Goal: Transaction & Acquisition: Download file/media

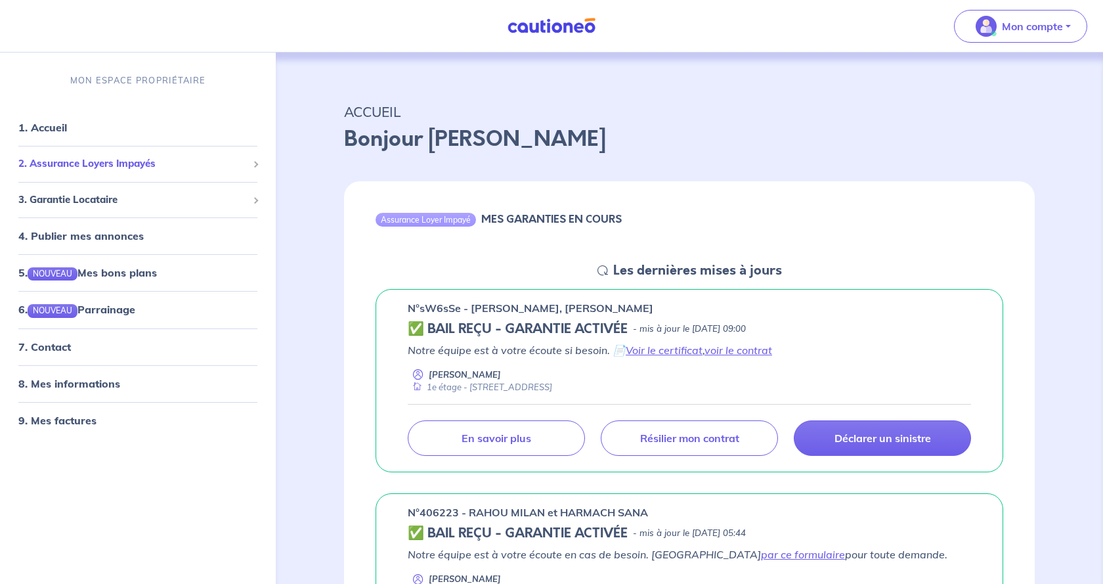
click at [114, 167] on span "2. Assurance Loyers Impayés" at bounding box center [132, 163] width 229 height 15
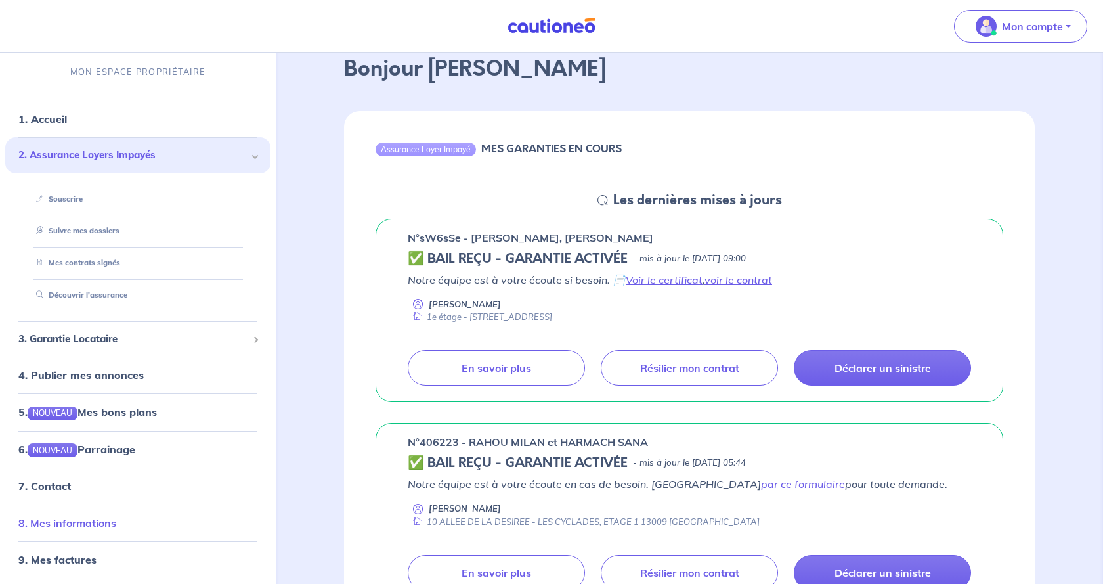
scroll to position [201, 0]
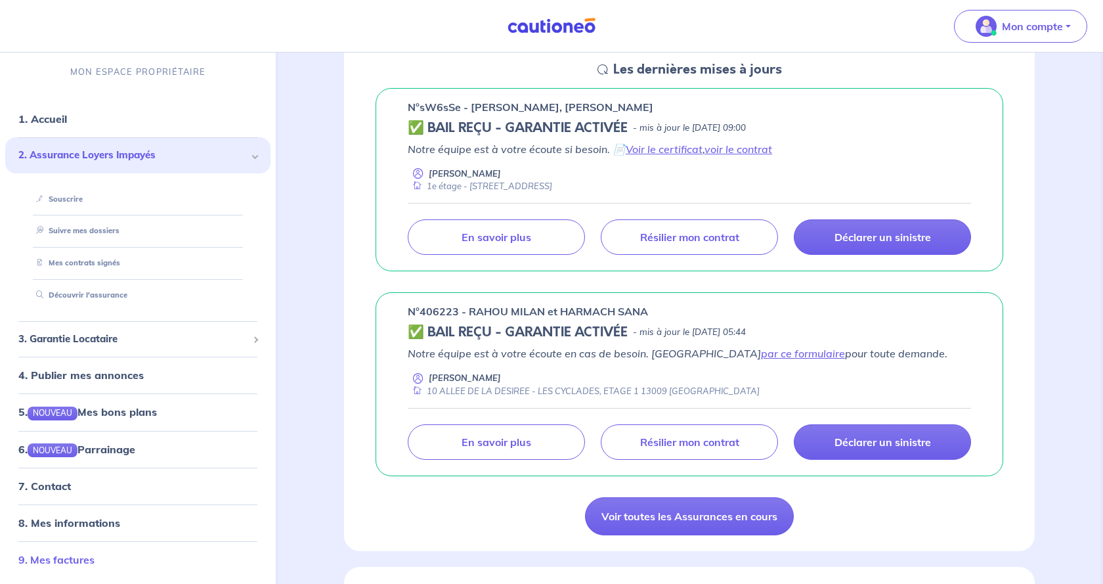
click at [88, 556] on link "9. Mes factures" at bounding box center [56, 559] width 76 height 13
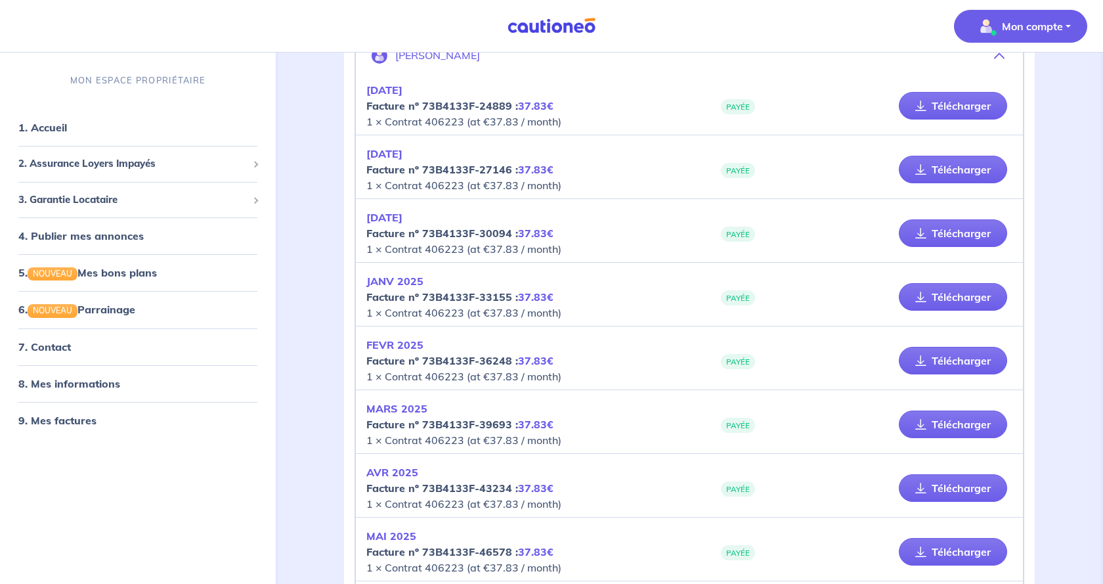
scroll to position [257, 0]
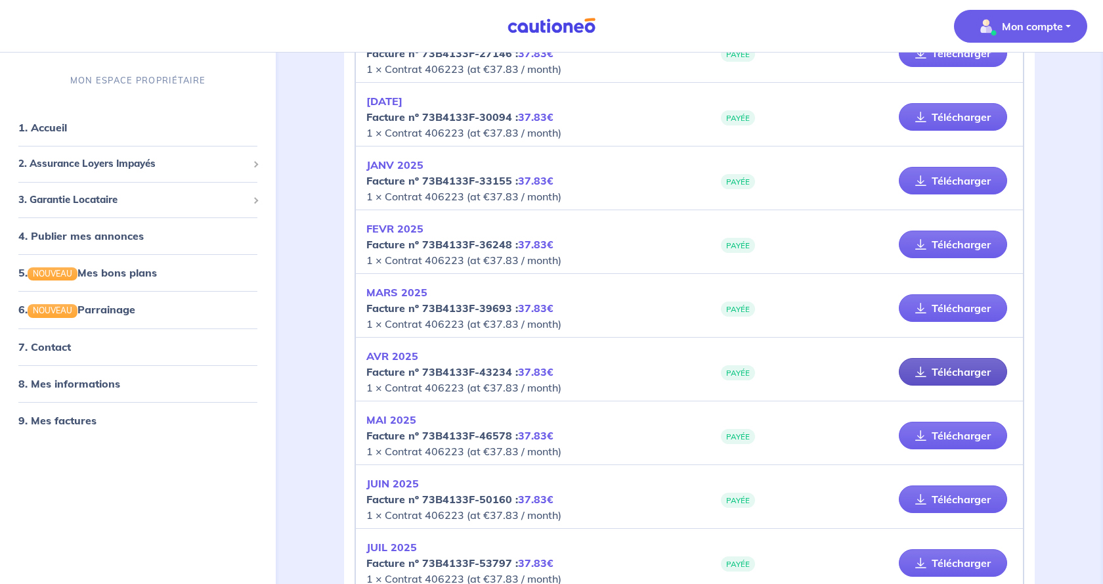
click at [938, 372] on link "Télécharger" at bounding box center [953, 372] width 108 height 28
click at [946, 439] on link "Télécharger" at bounding box center [953, 436] width 108 height 28
click at [934, 495] on link "Télécharger" at bounding box center [953, 499] width 108 height 28
click at [947, 564] on link "Télécharger" at bounding box center [953, 563] width 108 height 28
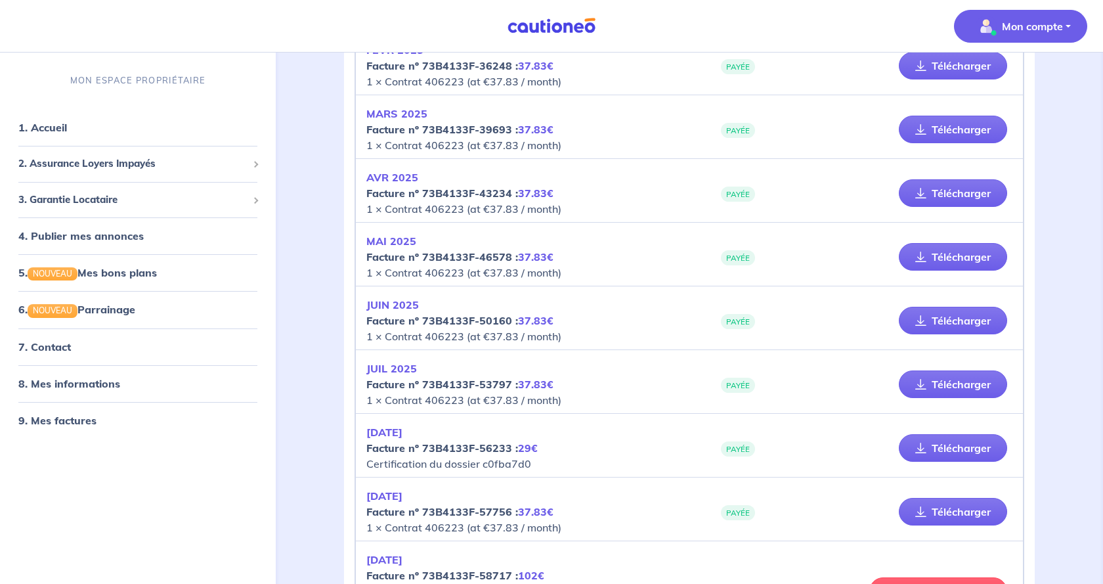
scroll to position [458, 0]
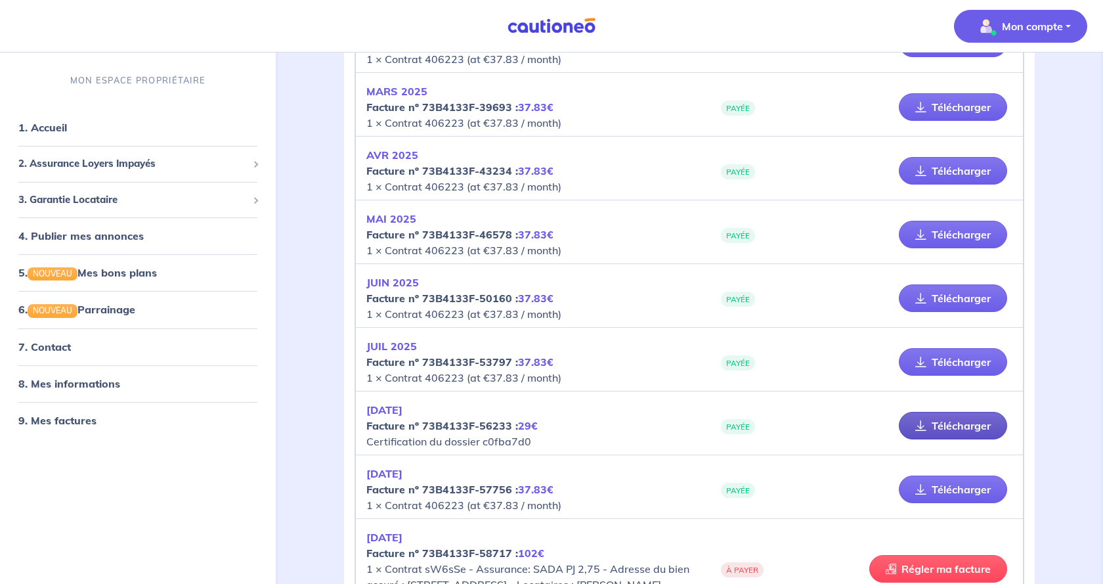
click at [950, 424] on link "Télécharger" at bounding box center [953, 426] width 108 height 28
click at [939, 487] on link "Télécharger" at bounding box center [953, 489] width 108 height 28
